Goal: Information Seeking & Learning: Understand process/instructions

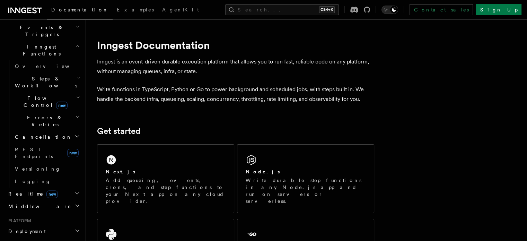
scroll to position [208, 0]
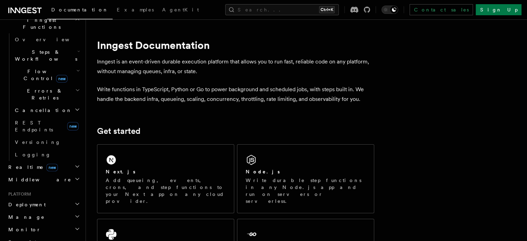
click at [28, 201] on span "Deployment" at bounding box center [26, 204] width 40 height 7
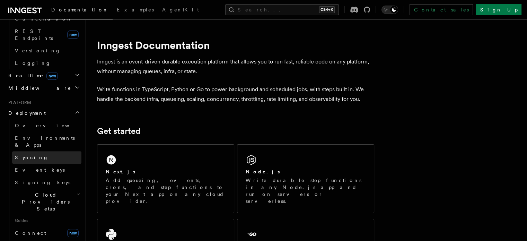
scroll to position [312, 0]
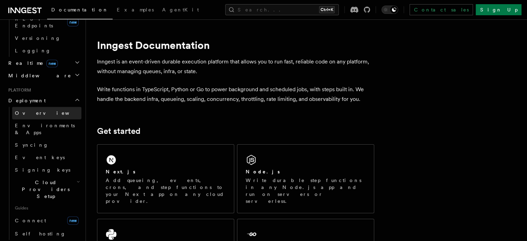
click at [33, 109] on span "Overview" at bounding box center [50, 112] width 71 height 7
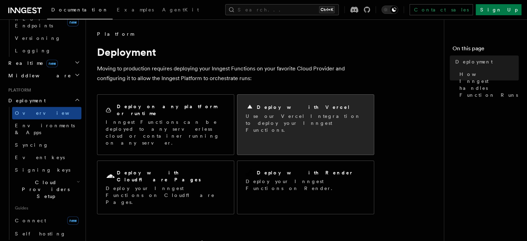
click at [280, 116] on p "Use our Vercel Integration to deploy your Inngest Functions." at bounding box center [305, 123] width 120 height 21
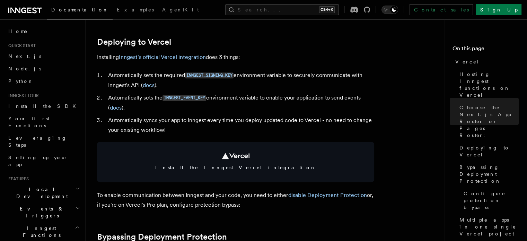
scroll to position [312, 0]
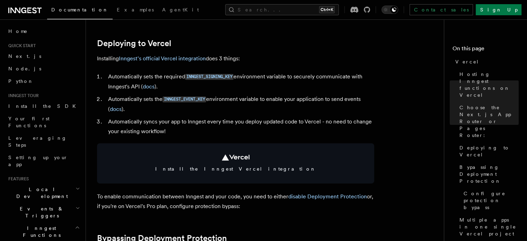
drag, startPoint x: 116, startPoint y: 110, endPoint x: 190, endPoint y: 95, distance: 76.3
click at [190, 95] on li "Automatically sets the INNGEST_EVENT_KEY environment variable to enable your ap…" at bounding box center [240, 104] width 268 height 20
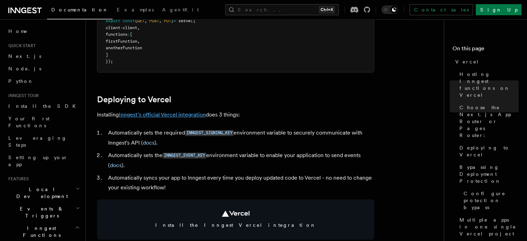
scroll to position [277, 0]
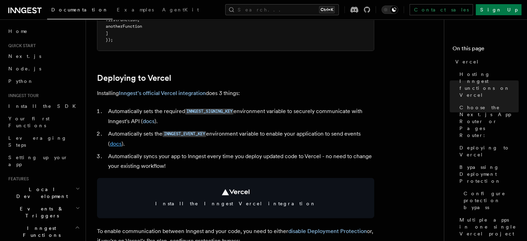
click at [117, 145] on link "docs" at bounding box center [116, 143] width 12 height 7
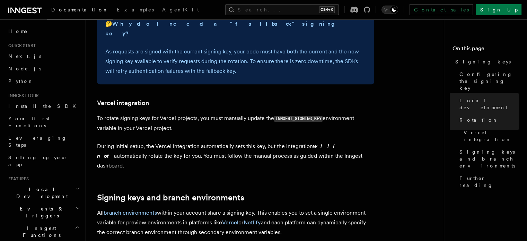
scroll to position [658, 0]
